Goal: Navigation & Orientation: Find specific page/section

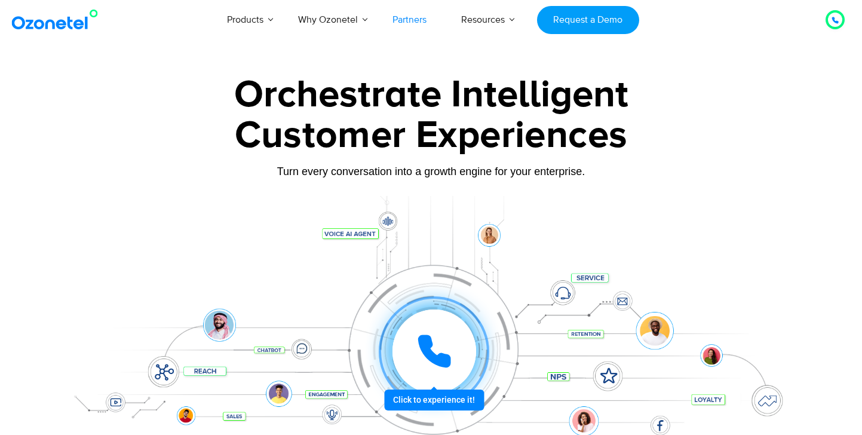
click at [418, 22] on link "Partners" at bounding box center [409, 19] width 69 height 39
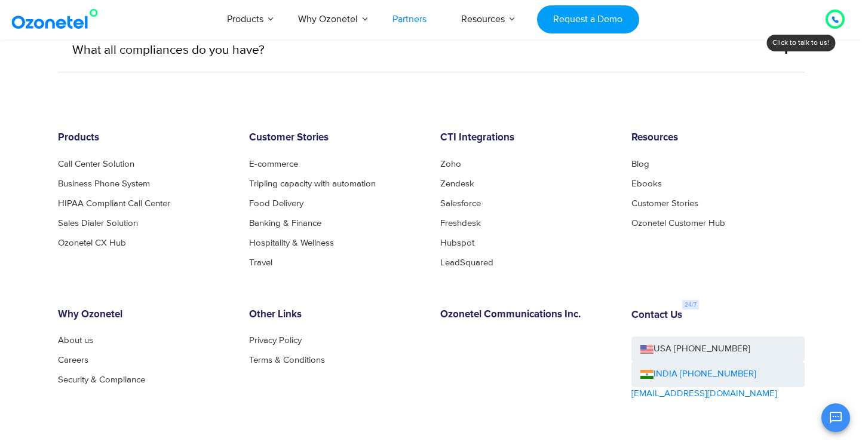
scroll to position [3275, 0]
